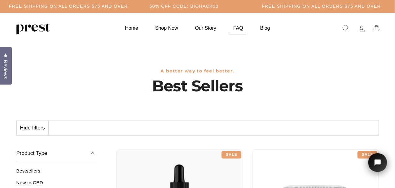
click at [236, 29] on link "FAQ" at bounding box center [238, 28] width 25 height 12
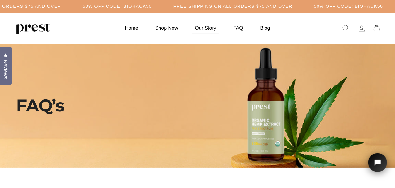
click at [208, 29] on link "Our Story" at bounding box center [205, 28] width 37 height 12
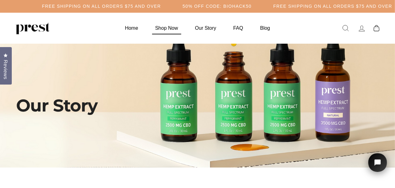
click at [171, 27] on link "Shop Now" at bounding box center [166, 28] width 38 height 12
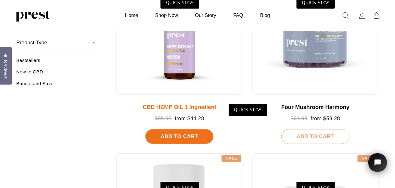
scroll to position [150, 0]
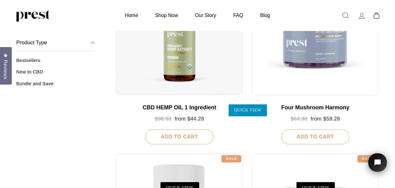
click at [250, 110] on link "QUICK VIEW" at bounding box center [248, 110] width 38 height 12
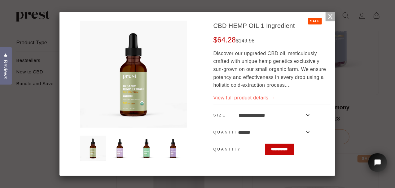
scroll to position [3, 0]
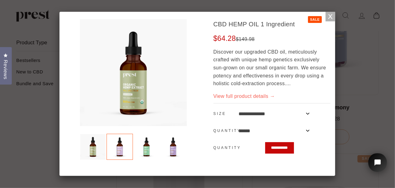
click at [116, 147] on img at bounding box center [120, 147] width 26 height 26
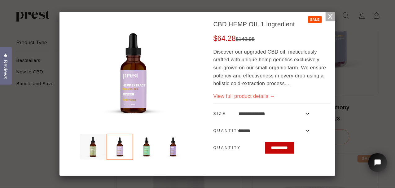
scroll to position [0, 0]
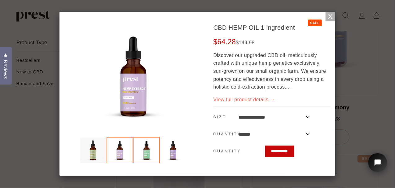
click at [143, 150] on img at bounding box center [147, 150] width 26 height 26
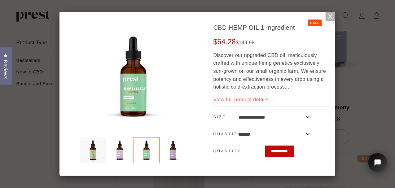
click at [143, 150] on img at bounding box center [147, 150] width 26 height 26
click at [174, 155] on img at bounding box center [173, 150] width 26 height 26
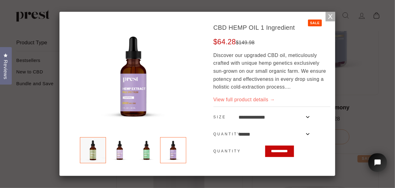
click at [94, 156] on img at bounding box center [93, 150] width 26 height 26
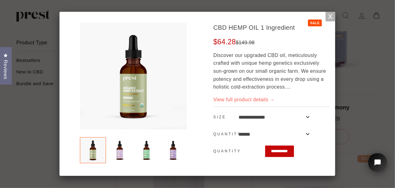
click at [240, 100] on link "View full product details →" at bounding box center [244, 99] width 62 height 5
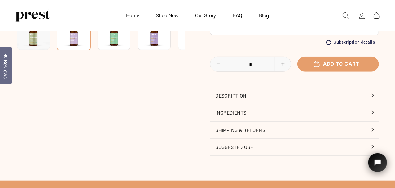
scroll to position [198, 0]
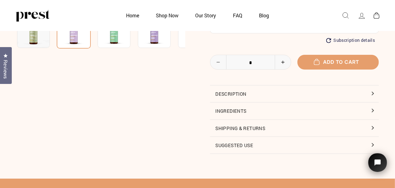
click at [373, 94] on button "Description" at bounding box center [294, 93] width 169 height 17
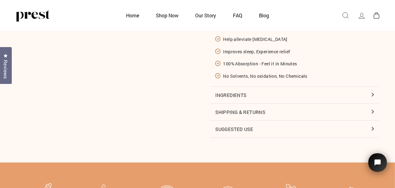
scroll to position [300, 0]
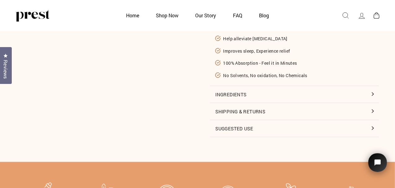
click at [371, 93] on button "Ingredients" at bounding box center [294, 94] width 169 height 17
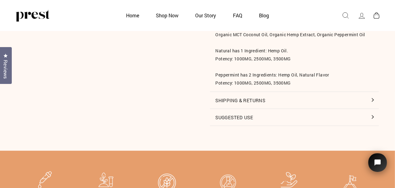
scroll to position [385, 0]
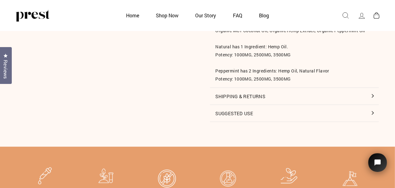
click at [372, 111] on button "Suggested Use" at bounding box center [294, 113] width 169 height 17
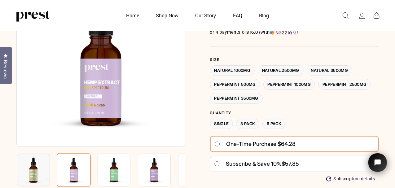
scroll to position [59, 0]
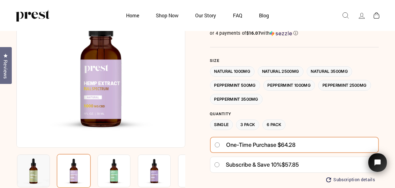
click at [322, 70] on label "Natural 3500MG" at bounding box center [330, 71] width 46 height 11
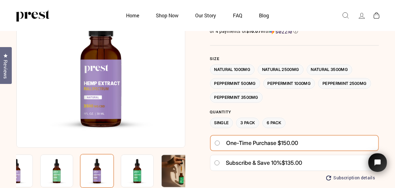
click at [241, 68] on label "Natural 1000MG" at bounding box center [232, 69] width 45 height 11
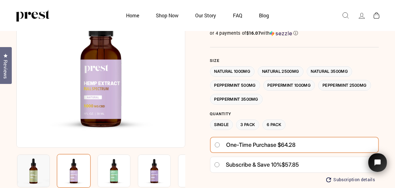
click at [299, 70] on label "Natural 2500MG" at bounding box center [281, 71] width 46 height 11
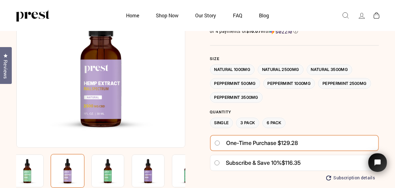
click at [247, 70] on label "Natural 1000MG" at bounding box center [232, 69] width 45 height 11
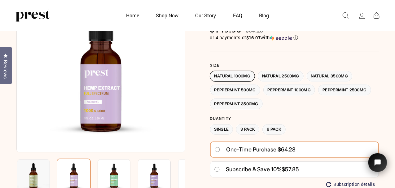
scroll to position [59, 0]
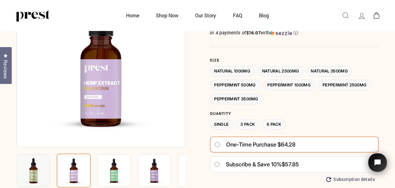
click at [288, 84] on label "Peppermint 1000MG" at bounding box center [289, 85] width 52 height 11
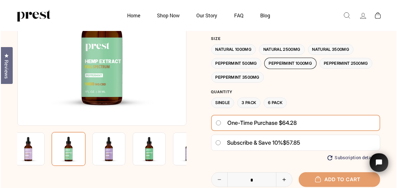
scroll to position [81, 0]
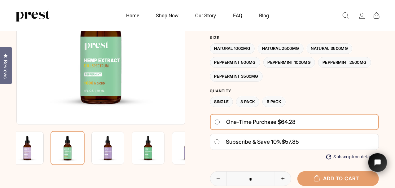
click at [243, 52] on label "Natural 1000MG" at bounding box center [232, 48] width 45 height 11
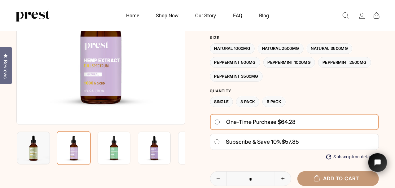
click at [325, 177] on span "Add to cart" at bounding box center [338, 178] width 42 height 6
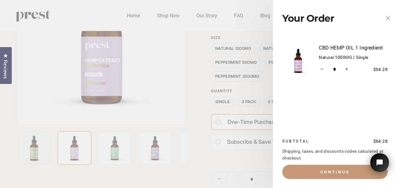
click at [331, 170] on button "Continue" at bounding box center [334, 172] width 105 height 14
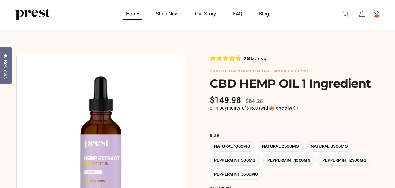
scroll to position [81, 0]
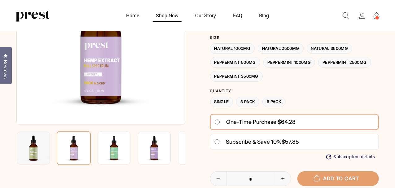
click at [168, 16] on link "Shop Now" at bounding box center [167, 15] width 38 height 12
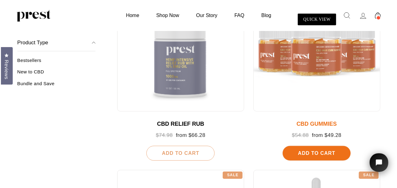
scroll to position [319, 0]
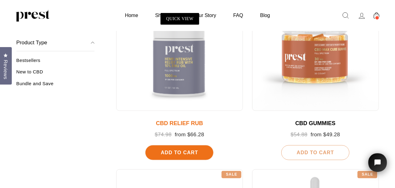
click at [188, 154] on span "Add To Cart" at bounding box center [179, 152] width 37 height 5
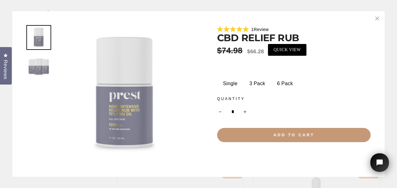
click at [277, 134] on span "Add to cart" at bounding box center [293, 135] width 41 height 5
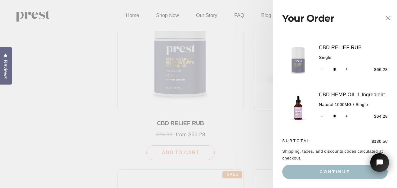
click at [299, 112] on img at bounding box center [298, 108] width 32 height 32
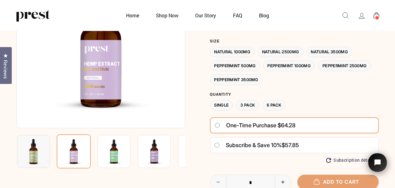
scroll to position [79, 0]
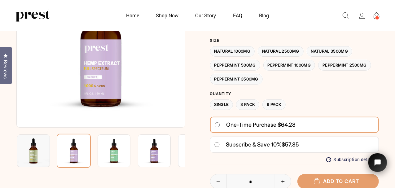
click at [41, 153] on img at bounding box center [33, 150] width 33 height 33
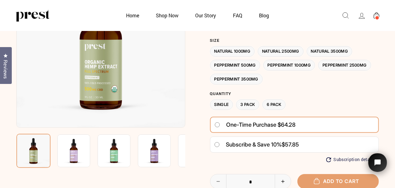
click at [76, 153] on img at bounding box center [73, 150] width 33 height 33
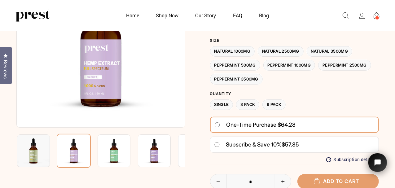
click at [114, 144] on img at bounding box center [114, 150] width 33 height 33
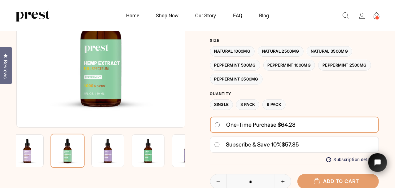
click at [117, 141] on img at bounding box center [107, 150] width 33 height 33
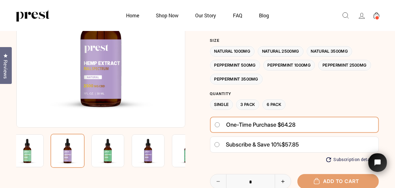
click at [145, 151] on img at bounding box center [148, 150] width 33 height 33
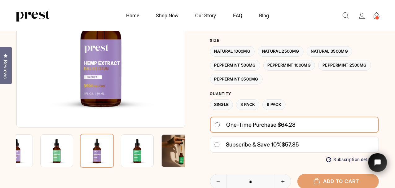
click at [170, 149] on img at bounding box center [177, 150] width 33 height 33
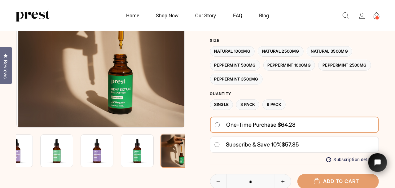
click at [135, 149] on img at bounding box center [137, 150] width 33 height 33
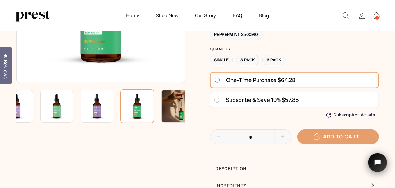
scroll to position [0, 0]
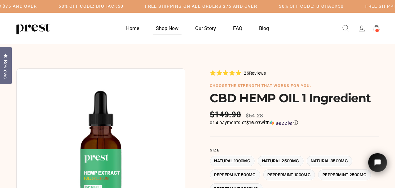
click at [169, 28] on link "Shop Now" at bounding box center [167, 28] width 38 height 12
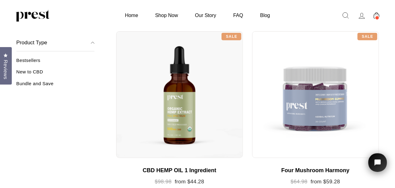
scroll to position [89, 0]
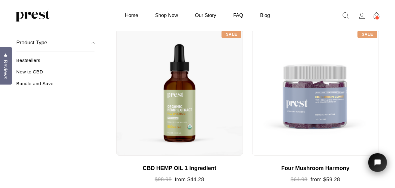
click at [39, 72] on link "New to CBD" at bounding box center [55, 74] width 78 height 10
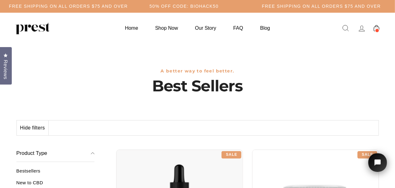
click at [37, 169] on link "Bestsellers" at bounding box center [55, 173] width 78 height 10
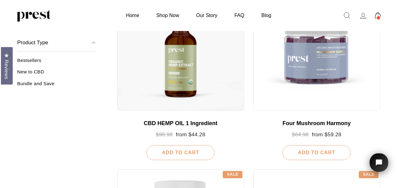
scroll to position [134, 0]
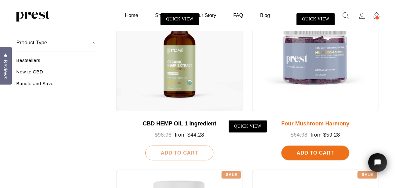
click at [323, 151] on span "Add To Cart" at bounding box center [315, 152] width 37 height 5
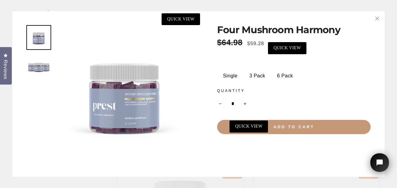
click at [287, 126] on span "Add to cart" at bounding box center [293, 127] width 41 height 5
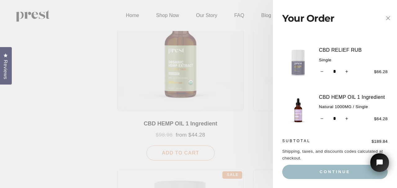
scroll to position [0, 0]
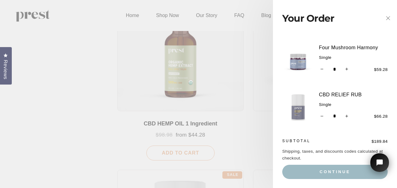
click at [299, 59] on img at bounding box center [298, 61] width 32 height 32
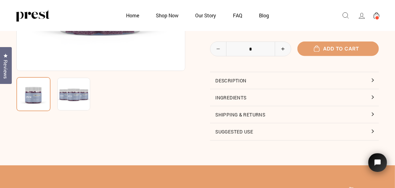
scroll to position [136, 0]
click at [243, 77] on button "Description" at bounding box center [294, 80] width 169 height 17
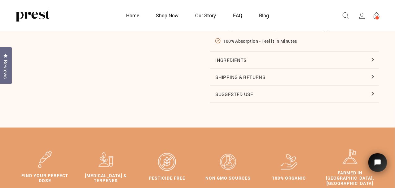
scroll to position [287, 0]
click at [253, 60] on button "Ingredients" at bounding box center [294, 59] width 169 height 17
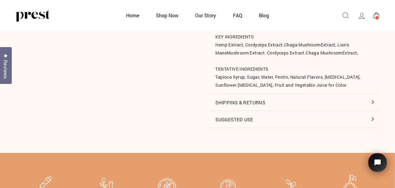
scroll to position [326, 0]
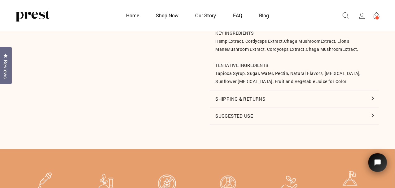
click at [227, 115] on button "Suggested Use" at bounding box center [294, 115] width 169 height 17
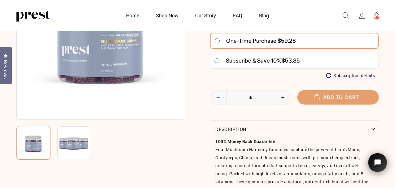
scroll to position [87, 0]
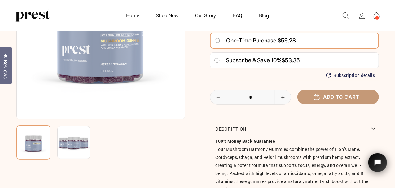
click at [325, 96] on span "Add to cart" at bounding box center [338, 97] width 42 height 6
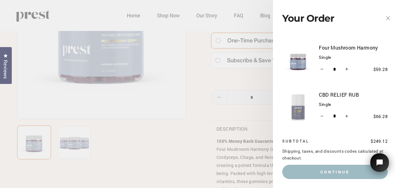
click at [388, 17] on icon "button" at bounding box center [388, 18] width 4 height 4
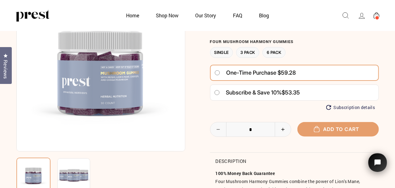
scroll to position [0, 0]
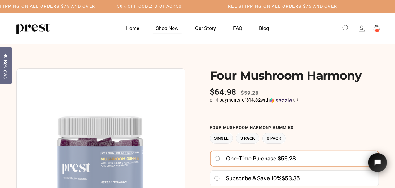
click at [172, 28] on link "Shop Now" at bounding box center [167, 28] width 38 height 12
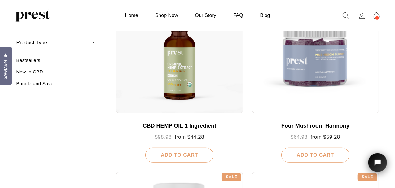
scroll to position [131, 0]
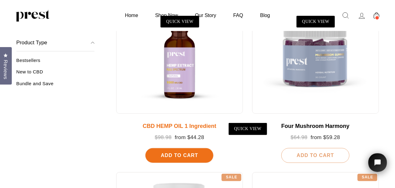
click at [169, 76] on div at bounding box center [179, 50] width 127 height 127
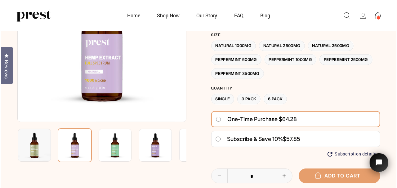
scroll to position [85, 0]
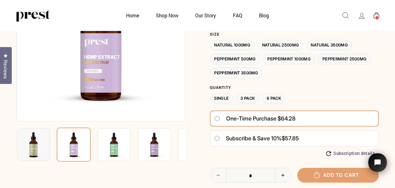
click at [377, 18] on span at bounding box center [377, 17] width 5 height 5
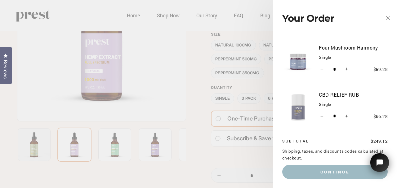
click at [329, 94] on link "CBD RELIEF RUB" at bounding box center [352, 95] width 69 height 8
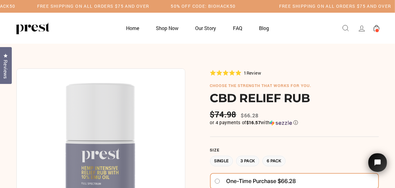
click at [378, 32] on span at bounding box center [377, 30] width 5 height 5
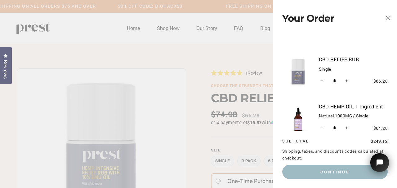
scroll to position [45, 0]
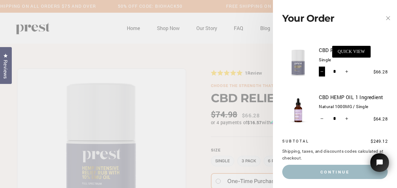
click at [320, 72] on icon "Reduce item quantity by one" at bounding box center [321, 71] width 3 height 3
type input "*"
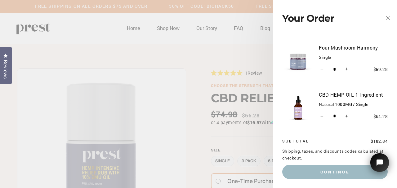
click at [328, 48] on link "Four Mushroom Harmony" at bounding box center [352, 48] width 69 height 8
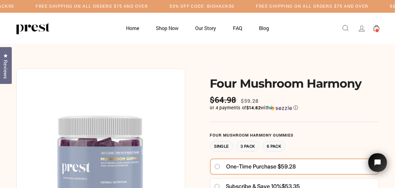
click at [376, 28] on span at bounding box center [377, 30] width 5 height 5
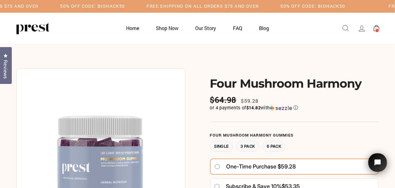
click at [125, 4] on h5 "50% OFF CODE: BIOHACK50" at bounding box center [92, 6] width 65 height 5
click at [347, 27] on icon at bounding box center [345, 28] width 9 height 9
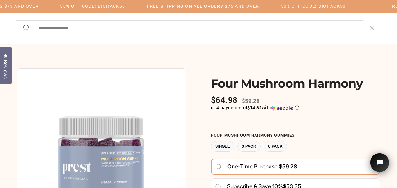
click at [347, 27] on input "Search our store" at bounding box center [195, 28] width 321 height 15
type input "**********"
click at [22, 21] on button "Search" at bounding box center [28, 28] width 13 height 15
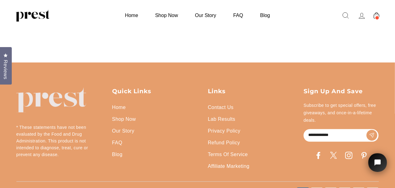
scroll to position [292, 0]
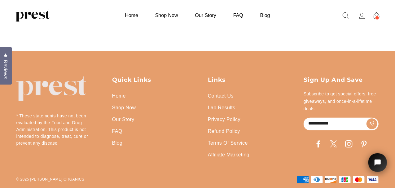
click at [129, 108] on link "Shop Now" at bounding box center [124, 108] width 24 height 12
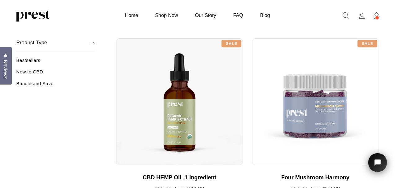
scroll to position [80, 0]
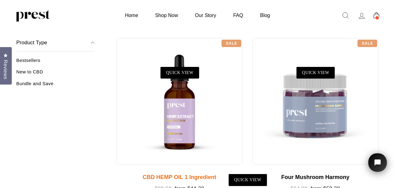
click at [177, 117] on div at bounding box center [179, 101] width 127 height 127
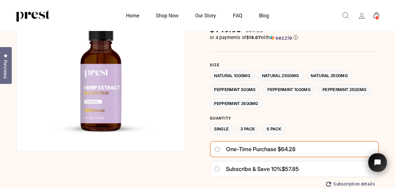
click at [244, 91] on label "Peppermint 500MG" at bounding box center [235, 89] width 50 height 11
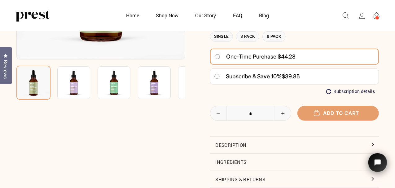
scroll to position [159, 0]
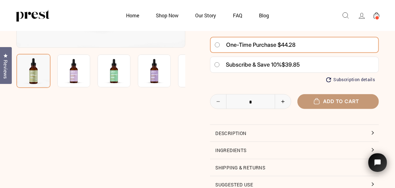
click at [345, 101] on span "Add to cart" at bounding box center [338, 101] width 42 height 6
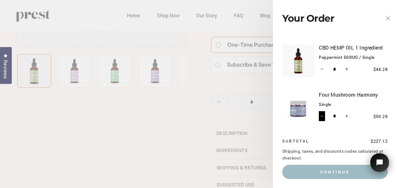
click at [322, 116] on icon "Reduce item quantity by one" at bounding box center [321, 116] width 3 height 3
type input "*"
click at [322, 116] on icon "Reduce item quantity by one" at bounding box center [321, 116] width 3 height 3
type input "*"
click at [322, 115] on icon "Reduce item quantity by one" at bounding box center [321, 116] width 3 height 3
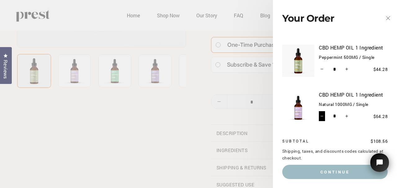
type input "*"
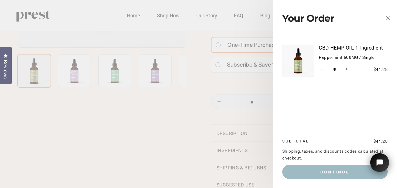
click at [170, 16] on main "26" at bounding box center [198, 68] width 397 height 428
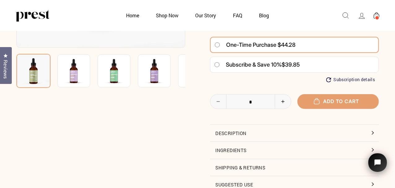
click at [170, 16] on link "Shop Now" at bounding box center [167, 15] width 38 height 12
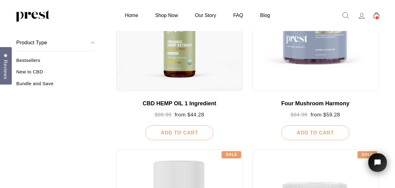
scroll to position [155, 0]
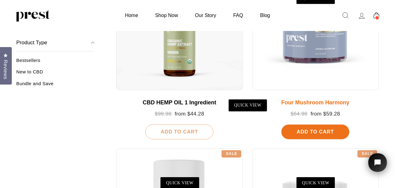
click at [317, 130] on span "Add To Cart" at bounding box center [315, 131] width 37 height 5
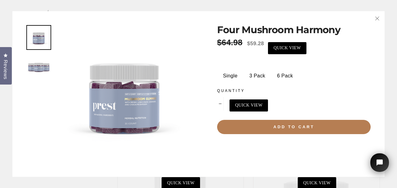
click at [260, 76] on label "3 Pack" at bounding box center [256, 76] width 25 height 12
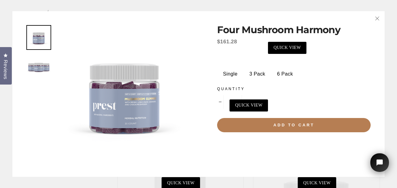
click at [232, 74] on label "Single" at bounding box center [230, 74] width 24 height 12
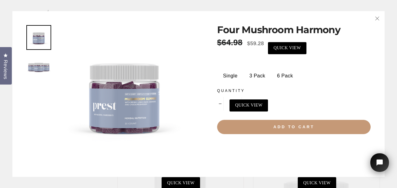
click at [298, 125] on span "Add to cart" at bounding box center [293, 127] width 41 height 5
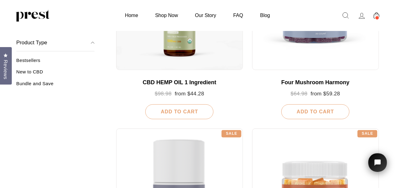
scroll to position [177, 0]
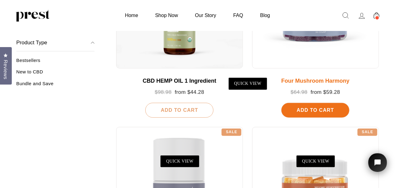
click at [317, 79] on div "Four Mushroom Harmony" at bounding box center [315, 81] width 114 height 7
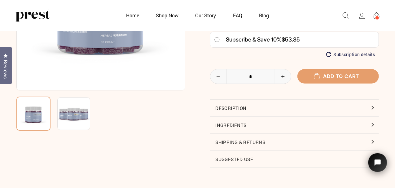
click at [235, 109] on button "Description" at bounding box center [294, 108] width 169 height 17
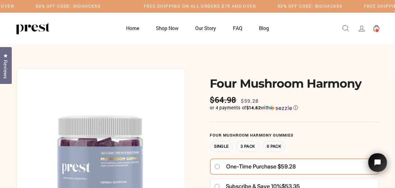
click at [377, 29] on span at bounding box center [377, 30] width 5 height 5
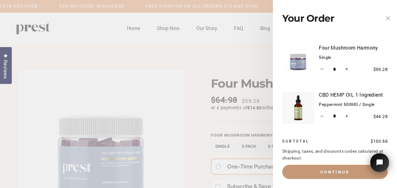
click at [330, 170] on button "Continue" at bounding box center [334, 172] width 105 height 14
